Goal: Transaction & Acquisition: Obtain resource

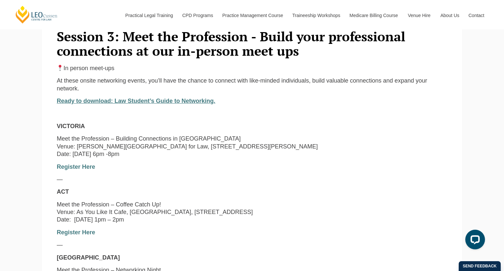
scroll to position [533, 0]
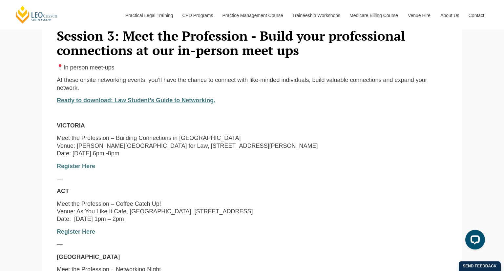
click at [104, 104] on strong "Ready to download: Law Student’s Guide to Networking." at bounding box center [136, 100] width 158 height 7
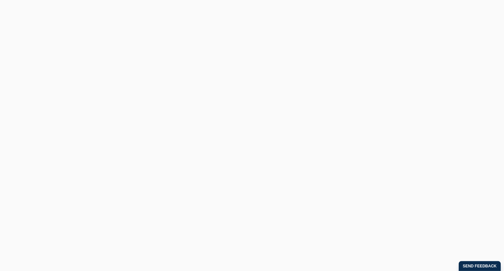
scroll to position [143, 0]
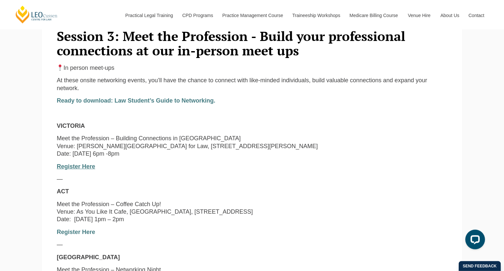
click at [75, 170] on link "Register Here" at bounding box center [76, 166] width 38 height 7
